Goal: Information Seeking & Learning: Learn about a topic

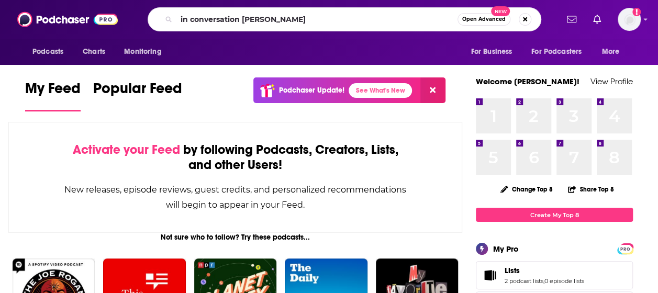
type input "in conversation [PERSON_NAME]"
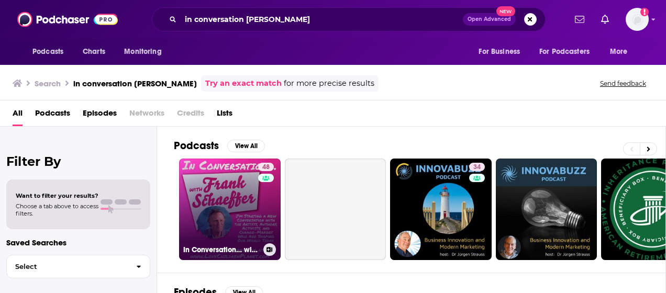
click at [193, 209] on link "48 In Conversation… with [PERSON_NAME]" at bounding box center [230, 210] width 102 height 102
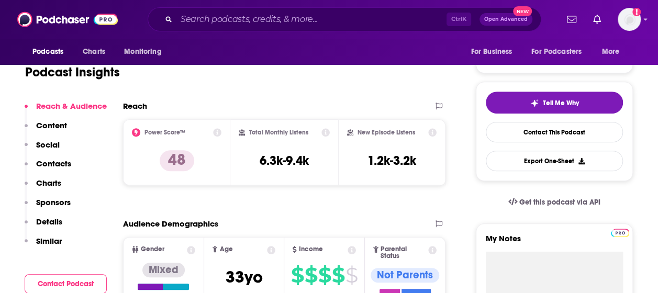
scroll to position [209, 0]
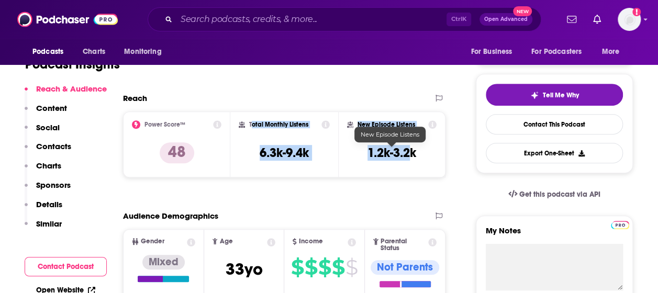
drag, startPoint x: 251, startPoint y: 123, endPoint x: 408, endPoint y: 151, distance: 158.8
click at [408, 151] on div "Power Score™ 48 Total Monthly Listens 6.3k-9.4k New Episode Listens 1.2k-3.2k" at bounding box center [284, 144] width 322 height 66
copy div "otal Monthly Listens 6.3k-9.4k New Episode Listens 1.2k-3.2"
